Goal: Transaction & Acquisition: Register for event/course

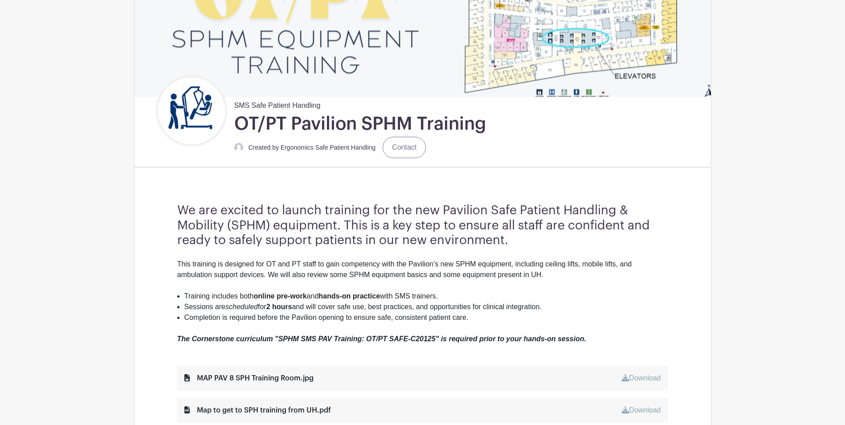
scroll to position [134, 0]
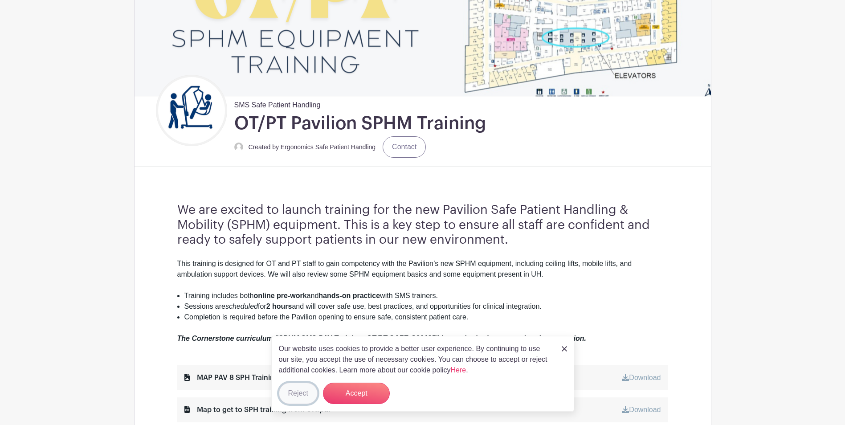
click at [299, 397] on button "Reject" at bounding box center [298, 393] width 39 height 21
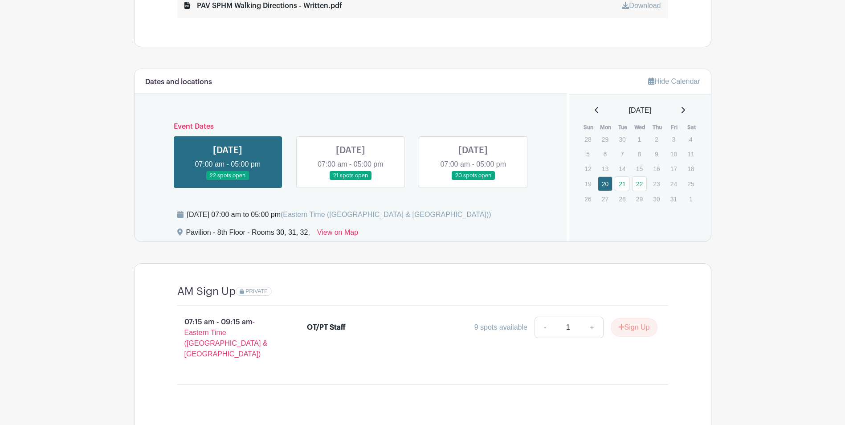
scroll to position [436, 0]
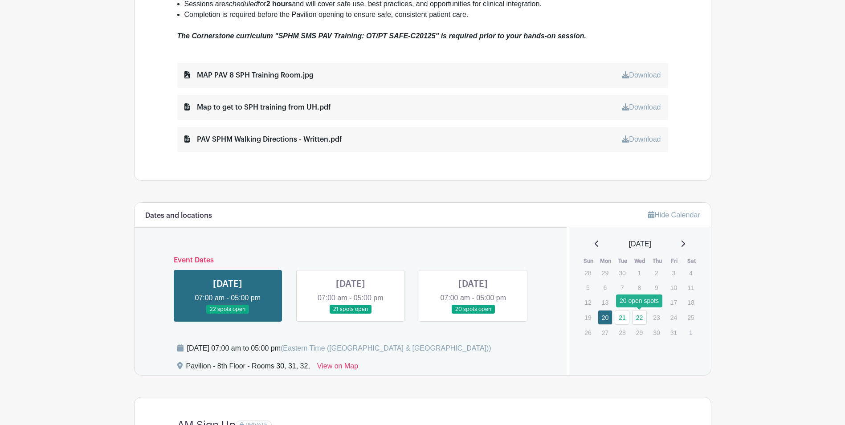
click at [639, 316] on link "22" at bounding box center [639, 317] width 15 height 15
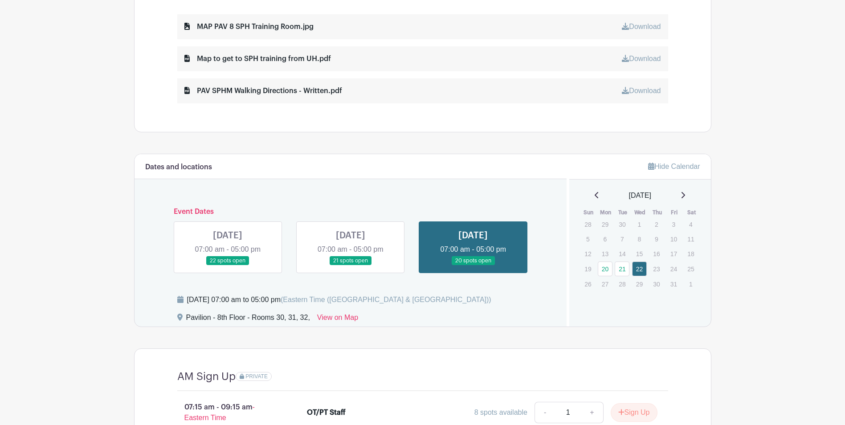
scroll to position [481, 0]
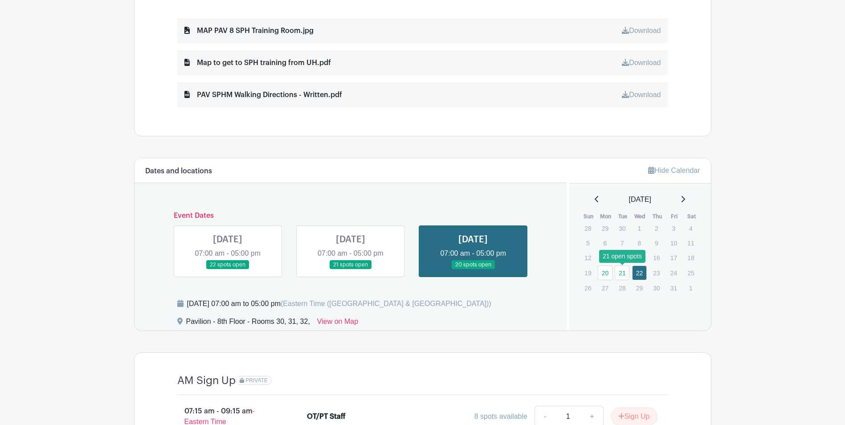
click at [624, 275] on link "21" at bounding box center [622, 273] width 15 height 15
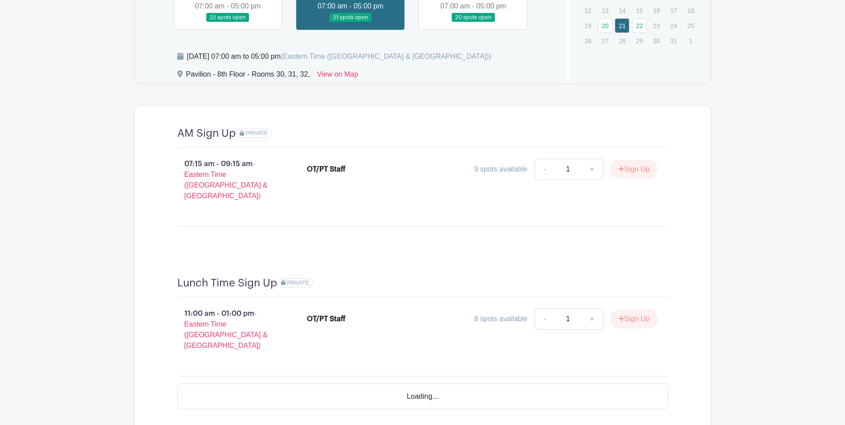
scroll to position [837, 0]
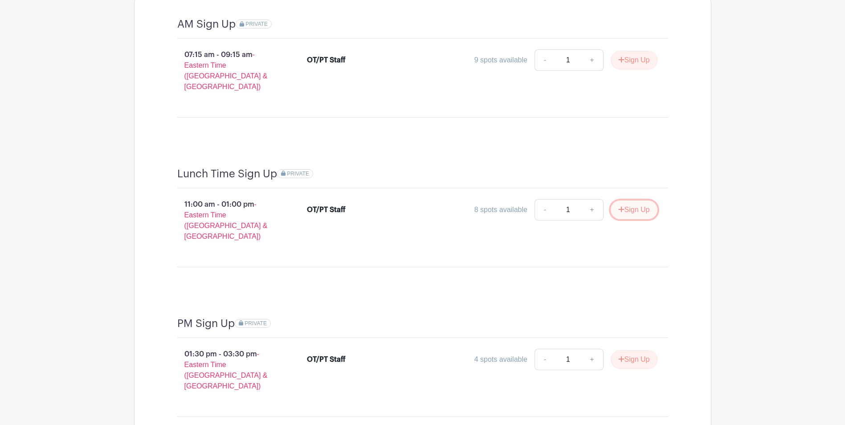
click at [630, 201] on button "Sign Up" at bounding box center [634, 210] width 47 height 19
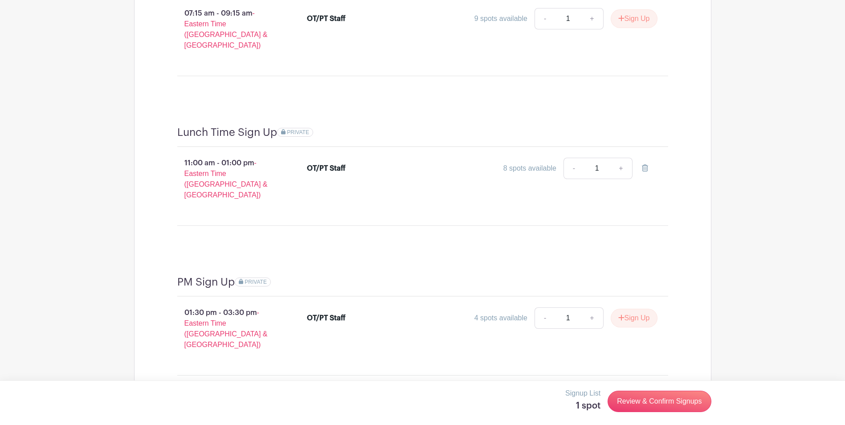
scroll to position [882, 0]
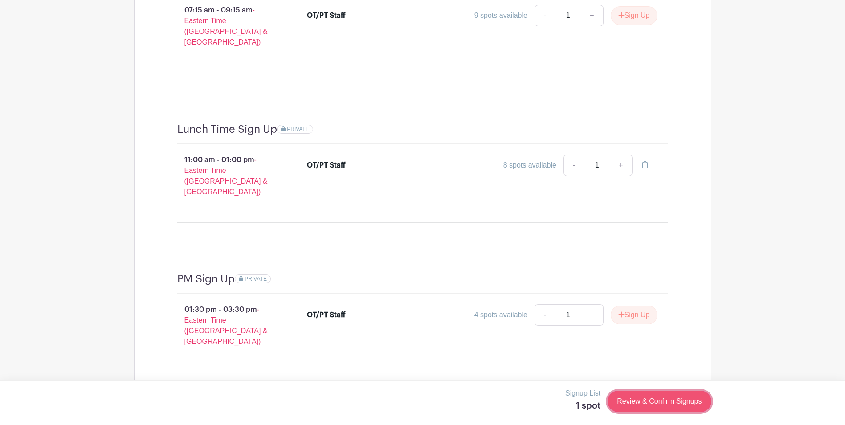
click at [657, 404] on link "Review & Confirm Signups" at bounding box center [659, 401] width 103 height 21
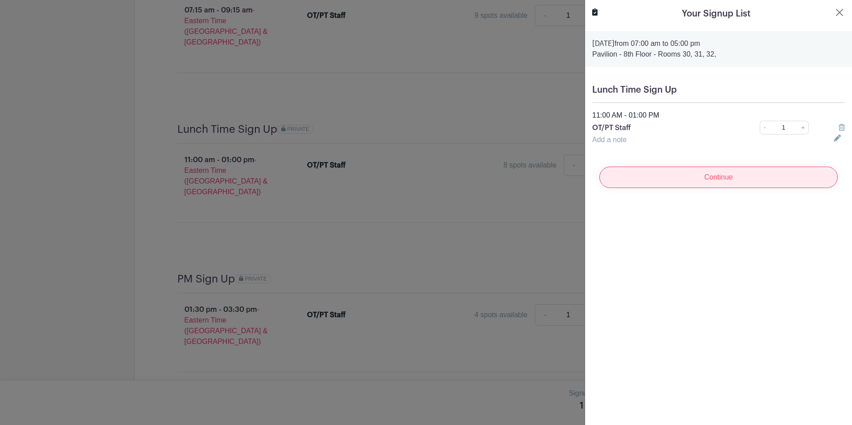
click at [704, 178] on input "Continue" at bounding box center [718, 177] width 238 height 21
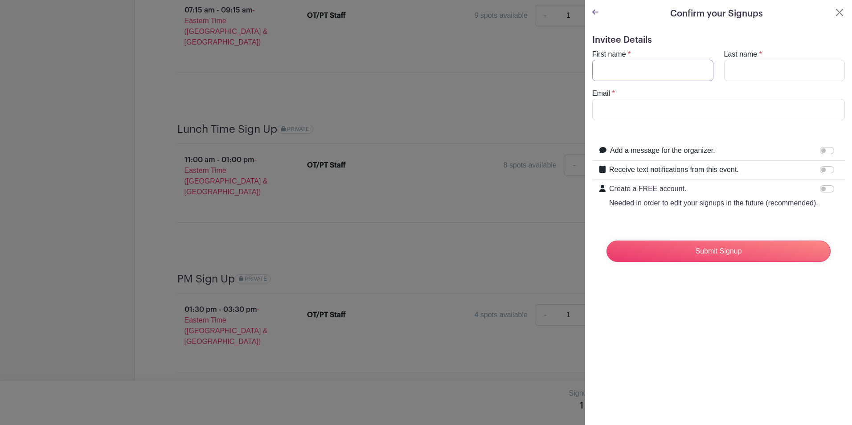
click at [627, 74] on input "First name" at bounding box center [652, 70] width 121 height 21
type input "asai"
type input "[PERSON_NAME]"
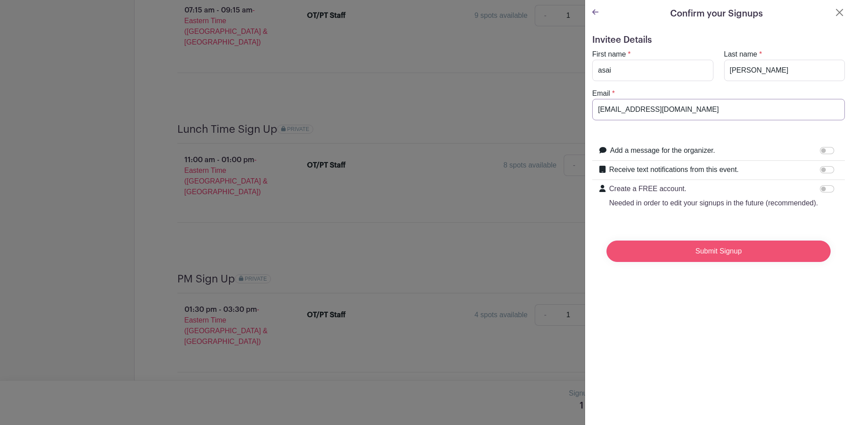
type input "[EMAIL_ADDRESS][DOMAIN_NAME]"
click at [736, 262] on input "Submit Signup" at bounding box center [718, 251] width 224 height 21
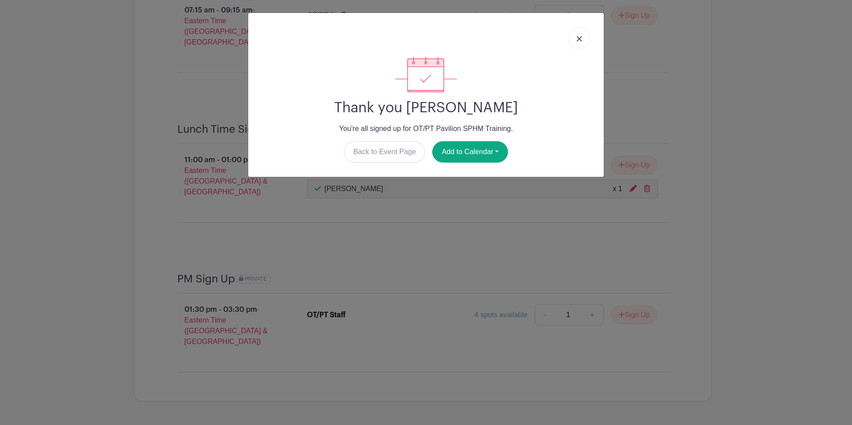
click at [578, 41] on img at bounding box center [579, 38] width 5 height 5
